Goal: Task Accomplishment & Management: Complete application form

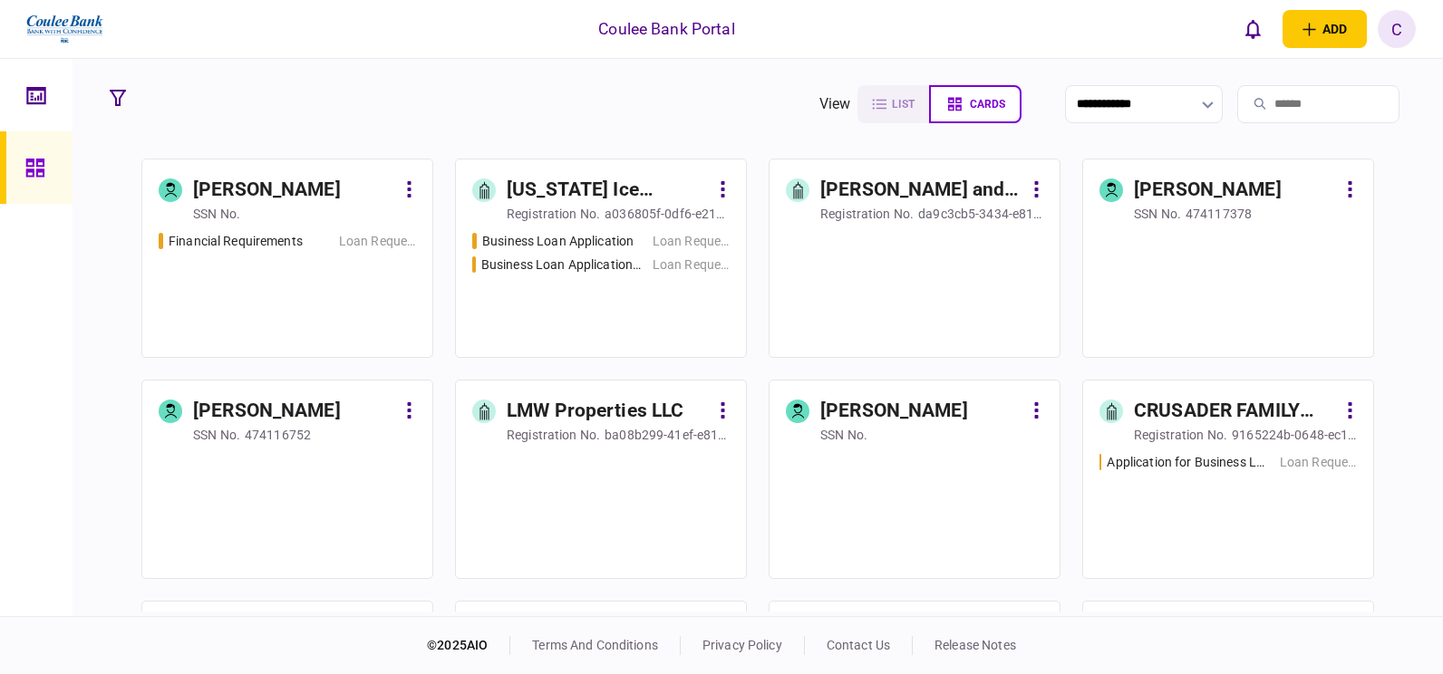
click at [1261, 98] on input "search" at bounding box center [1318, 104] width 162 height 38
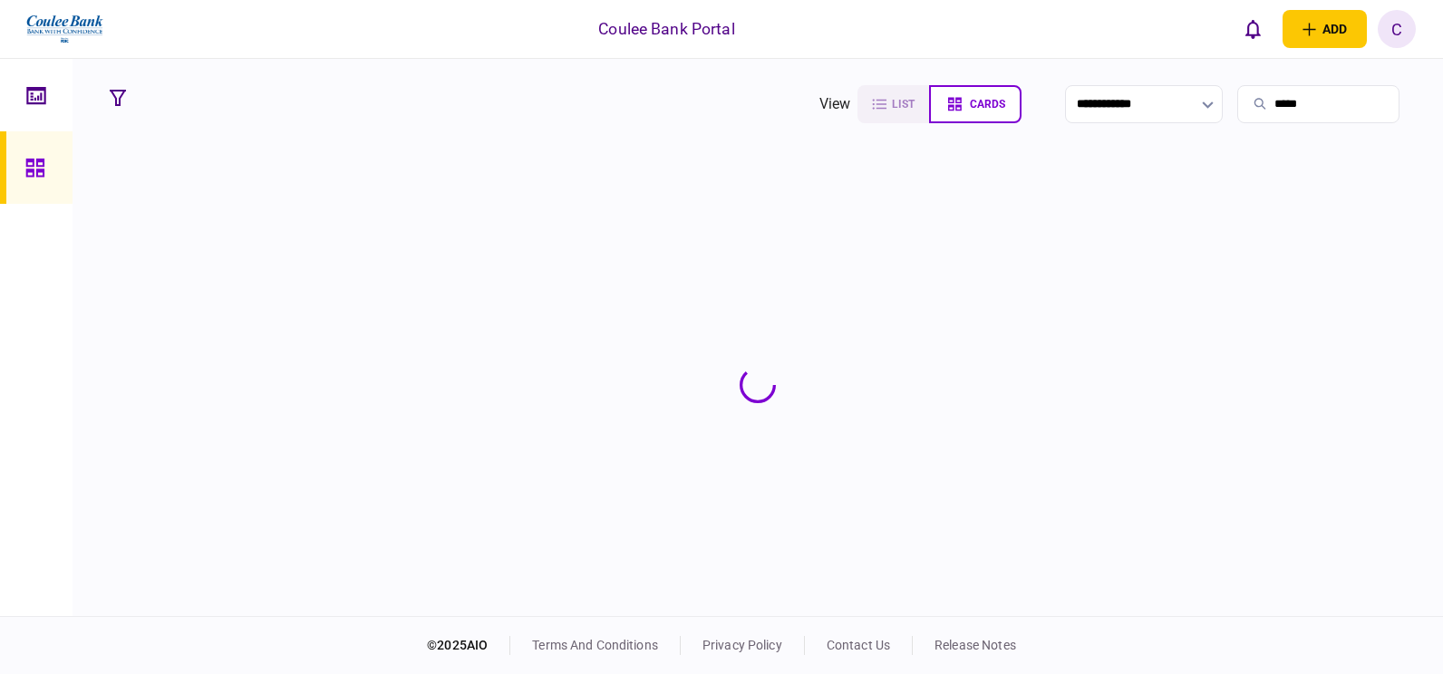
type input "*****"
click at [317, 195] on section at bounding box center [758, 385] width 1312 height 453
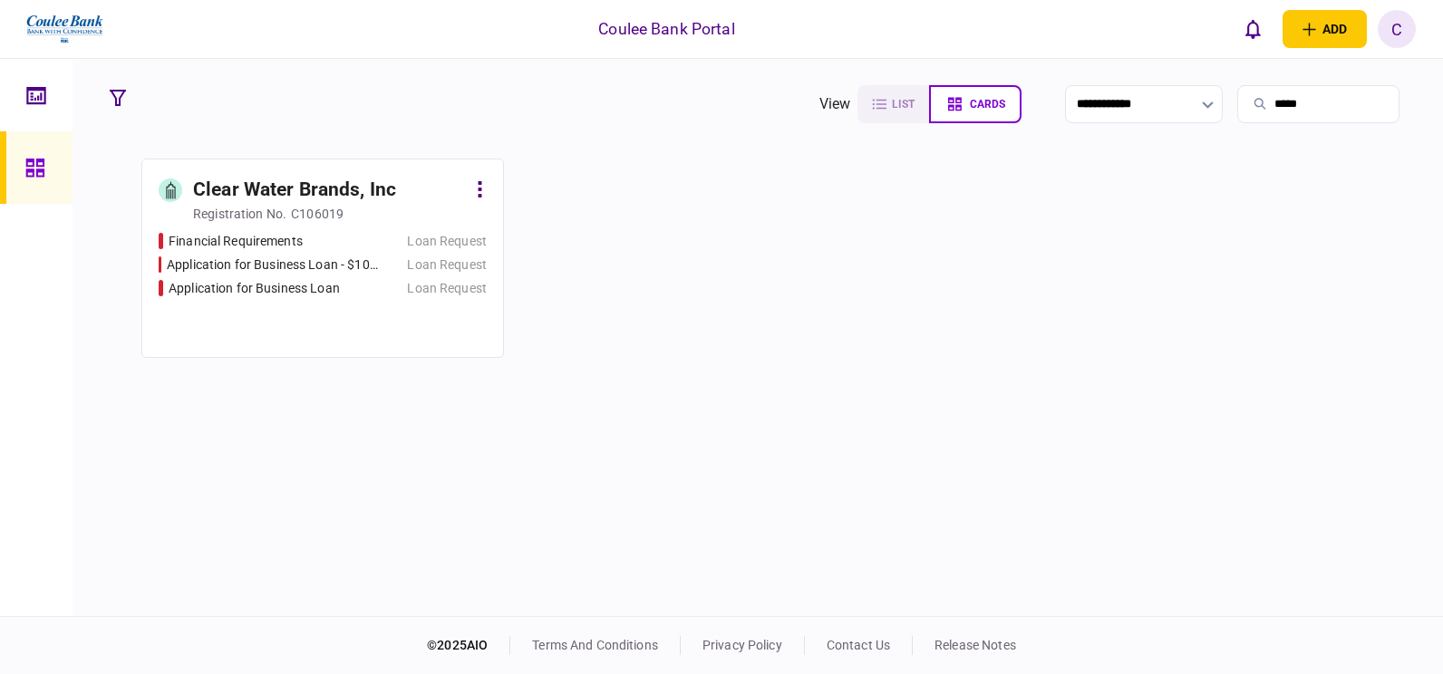
click at [317, 195] on div "Clear Water Brands, Inc" at bounding box center [294, 190] width 203 height 29
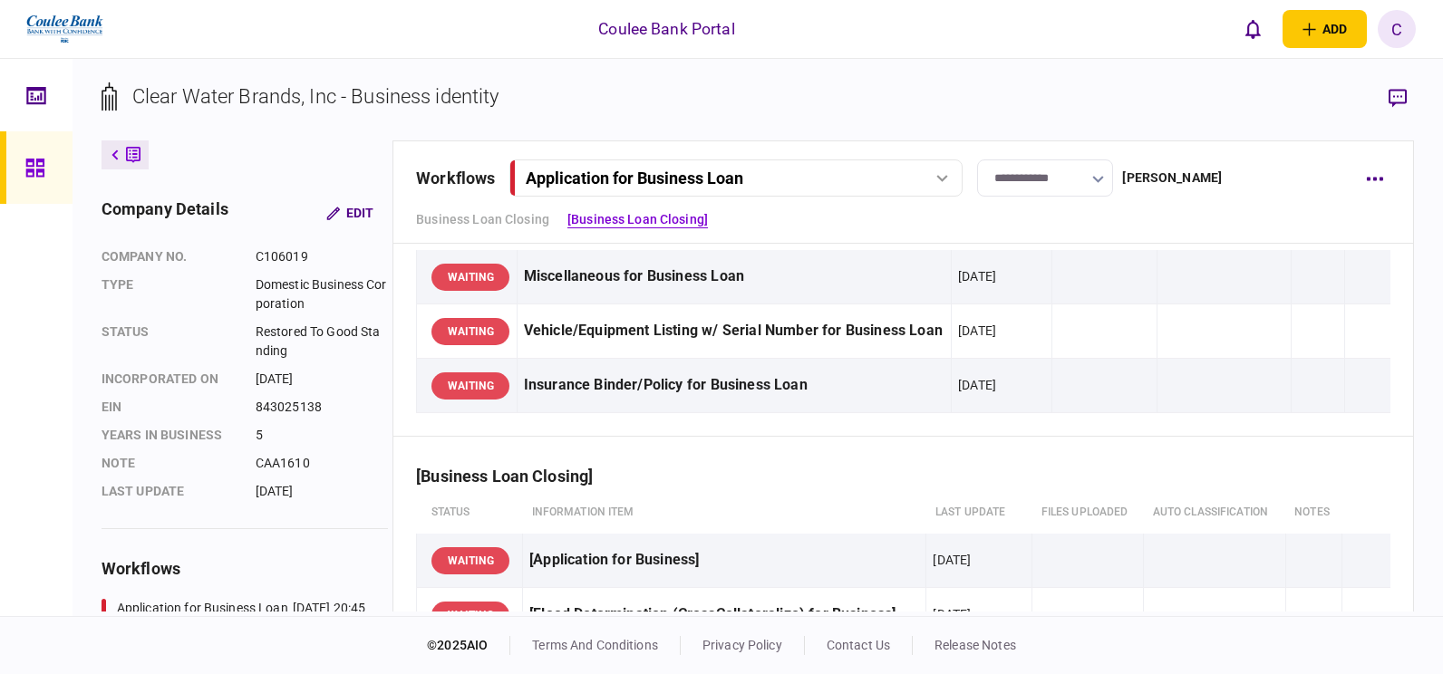
scroll to position [91, 0]
click at [690, 170] on div "Application for Business Loan" at bounding box center [635, 178] width 218 height 19
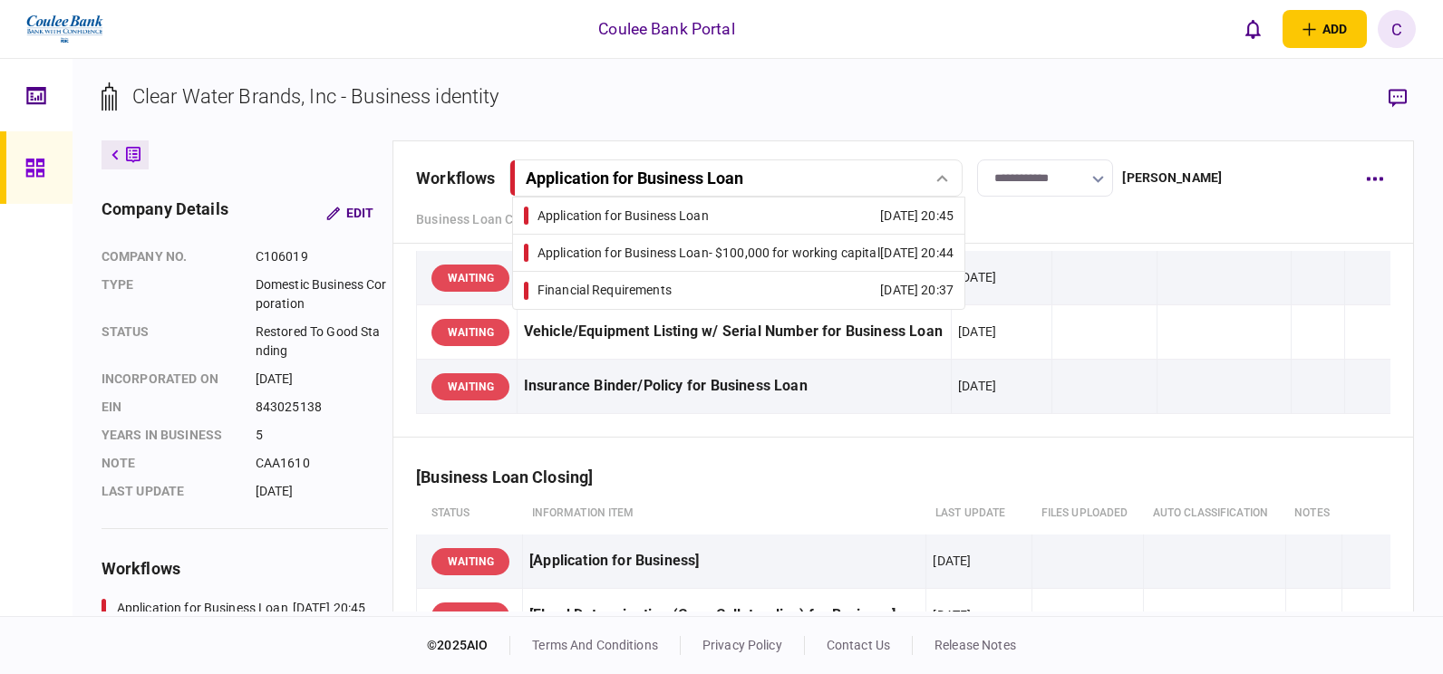
click at [640, 248] on div "Application for Business Loan - $100,000 for working capital" at bounding box center [708, 253] width 343 height 19
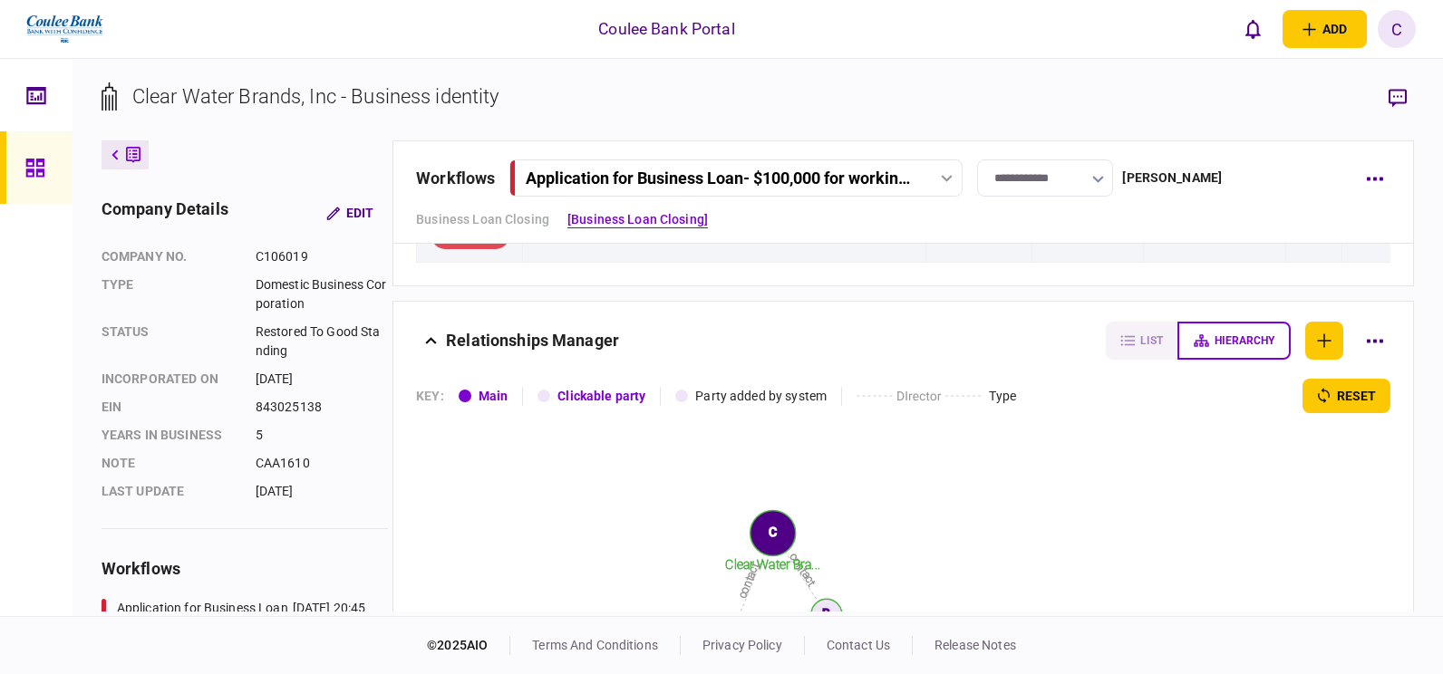
scroll to position [272, 0]
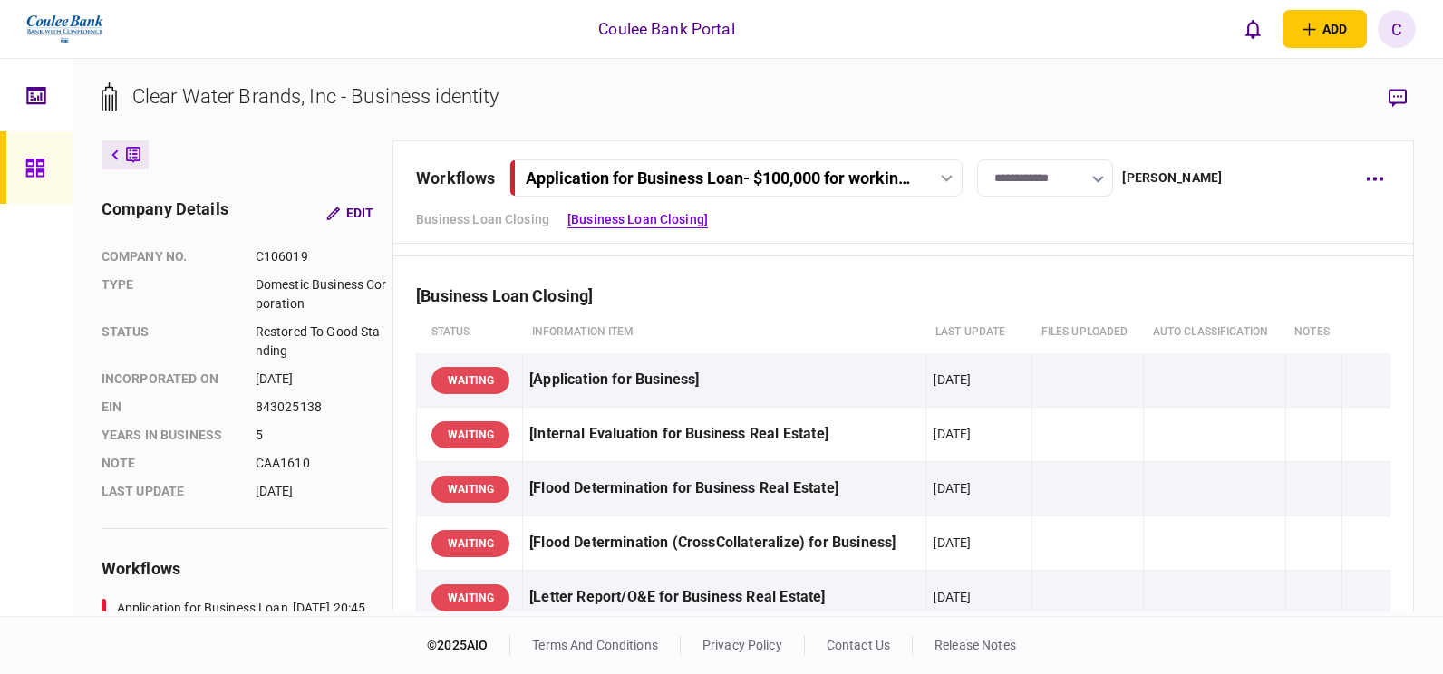
click at [671, 177] on div "Application for Business Loan - $100,000 for working capital" at bounding box center [721, 178] width 391 height 19
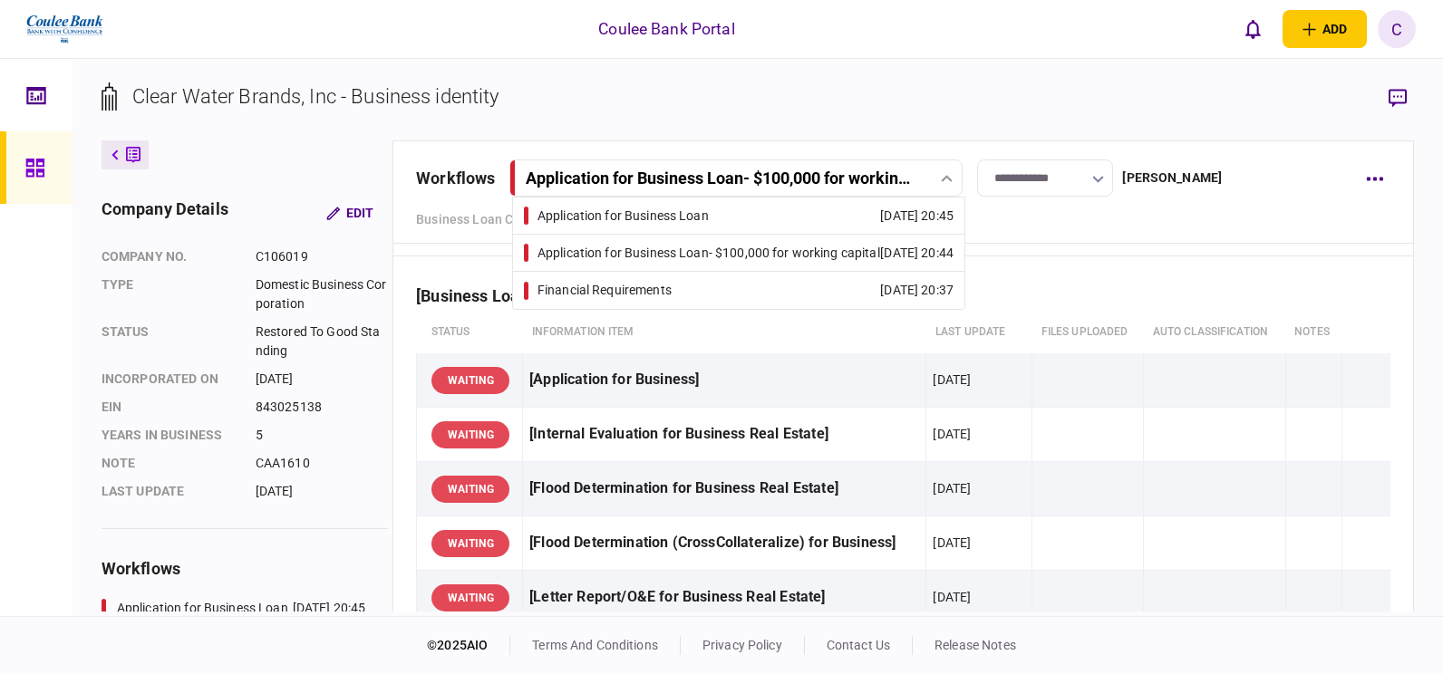
click at [653, 287] on div "Financial Requirements" at bounding box center [604, 290] width 134 height 19
